Goal: Find specific page/section: Find specific page/section

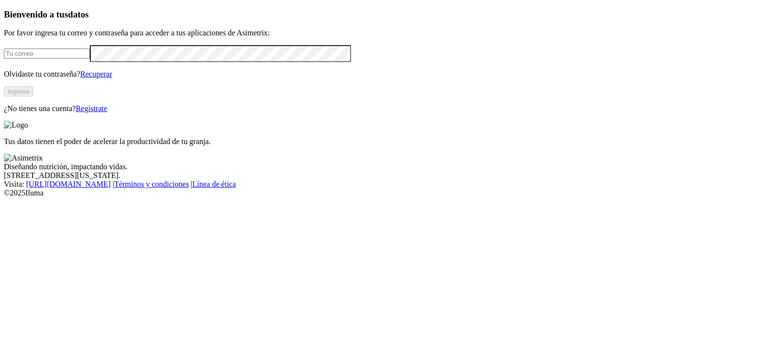
type input "[EMAIL_ADDRESS][PERSON_NAME][DOMAIN_NAME]"
click at [33, 97] on button "Ingresa" at bounding box center [18, 91] width 29 height 10
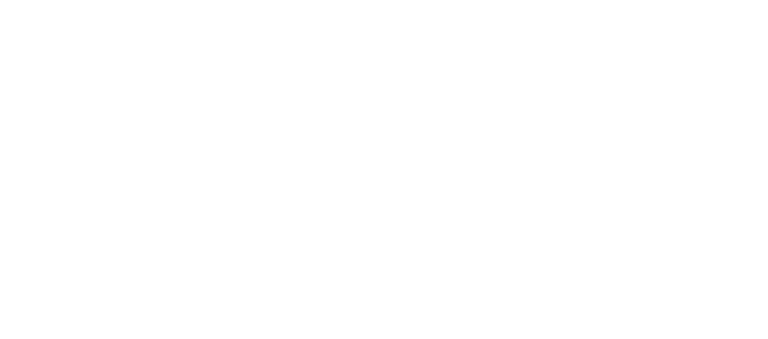
scroll to position [60, 0]
